Goal: Obtain resource: Obtain resource

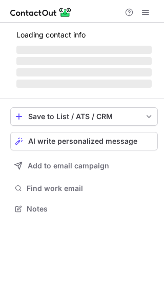
scroll to position [214, 164]
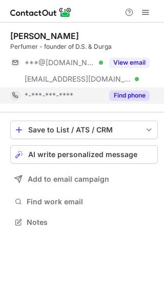
click at [120, 92] on button "Find phone" at bounding box center [129, 95] width 41 height 10
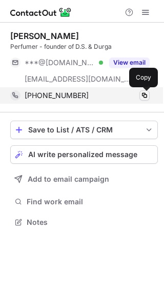
click at [144, 92] on span at bounding box center [145, 95] width 8 height 8
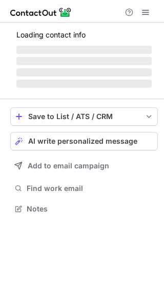
scroll to position [214, 164]
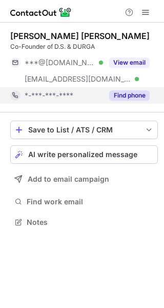
click at [124, 97] on button "Find phone" at bounding box center [129, 95] width 41 height 10
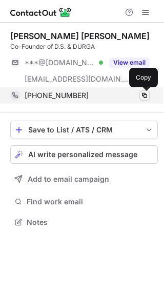
click at [147, 94] on span at bounding box center [145, 95] width 8 height 8
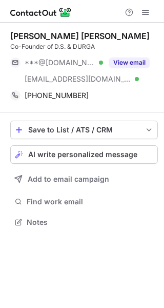
scroll to position [214, 164]
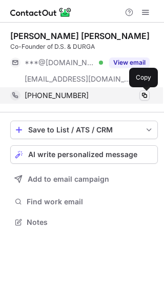
click at [141, 96] on span at bounding box center [145, 95] width 8 height 8
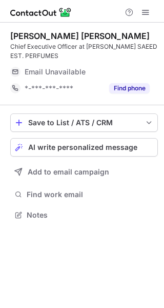
scroll to position [207, 164]
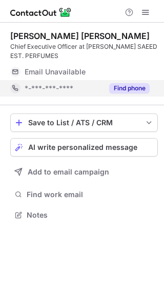
click at [128, 88] on button "Find phone" at bounding box center [129, 88] width 41 height 10
